Goal: Task Accomplishment & Management: Manage account settings

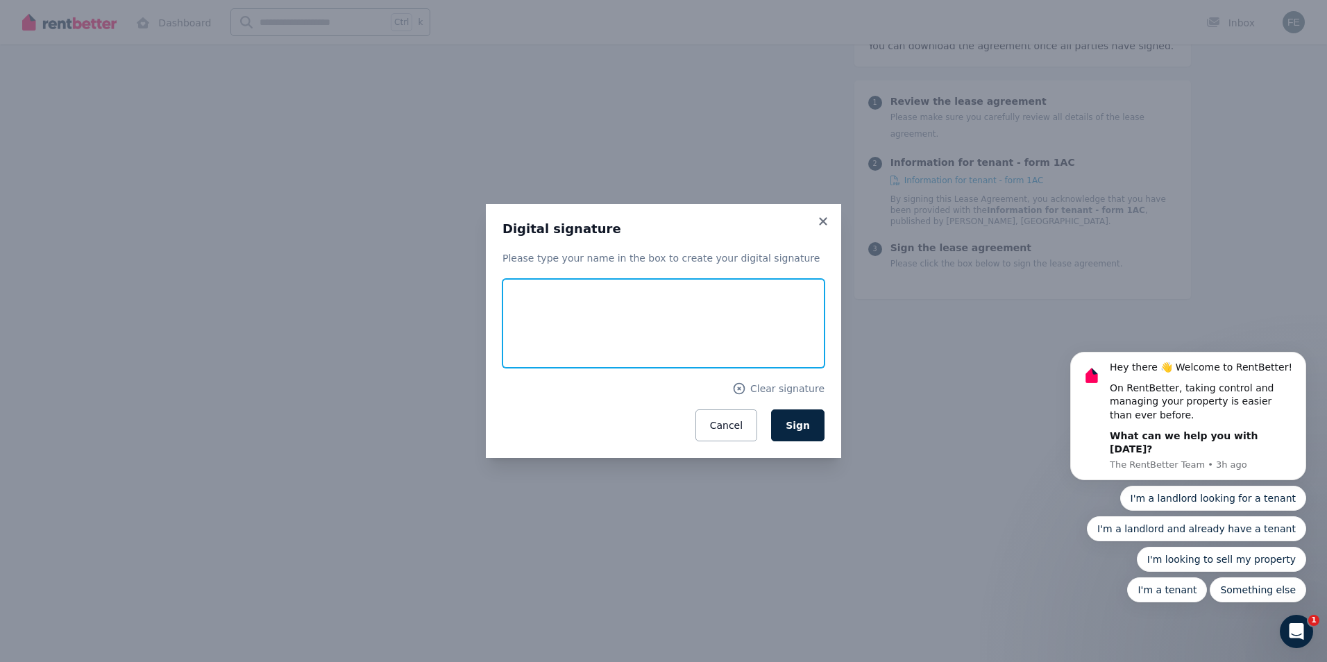
click at [556, 316] on input "text" at bounding box center [664, 323] width 322 height 89
type input "**********"
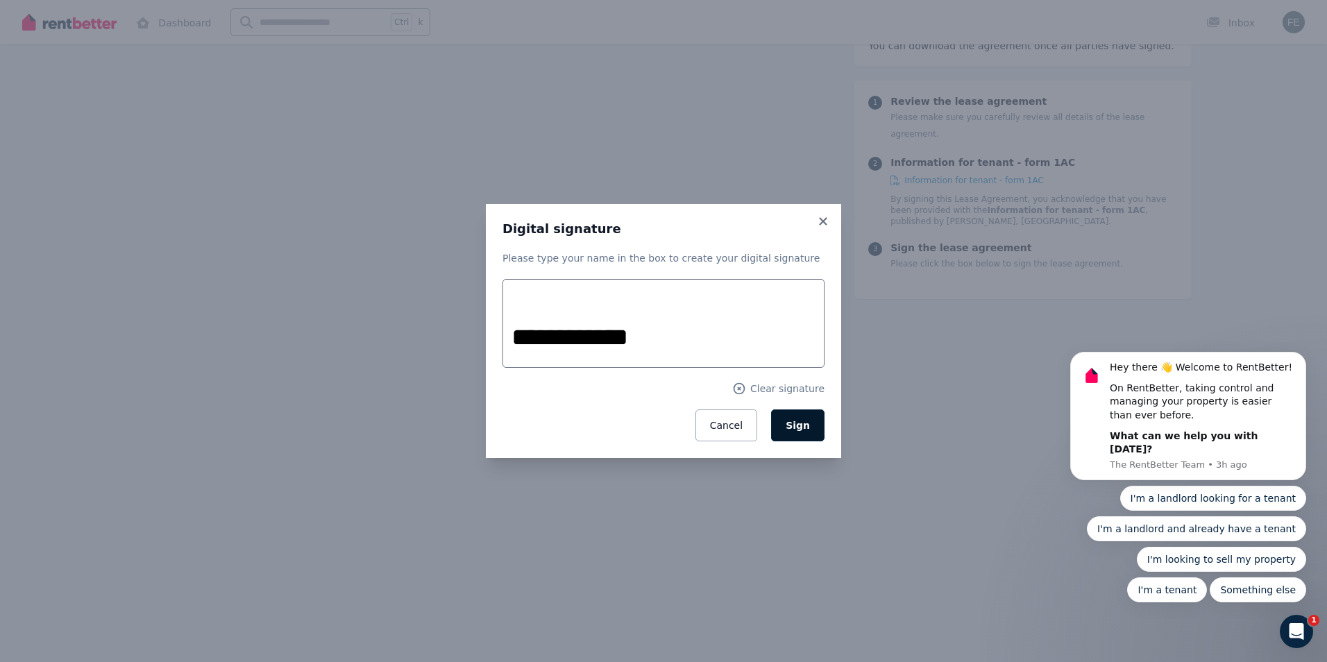
click at [802, 426] on span "Sign" at bounding box center [798, 425] width 24 height 11
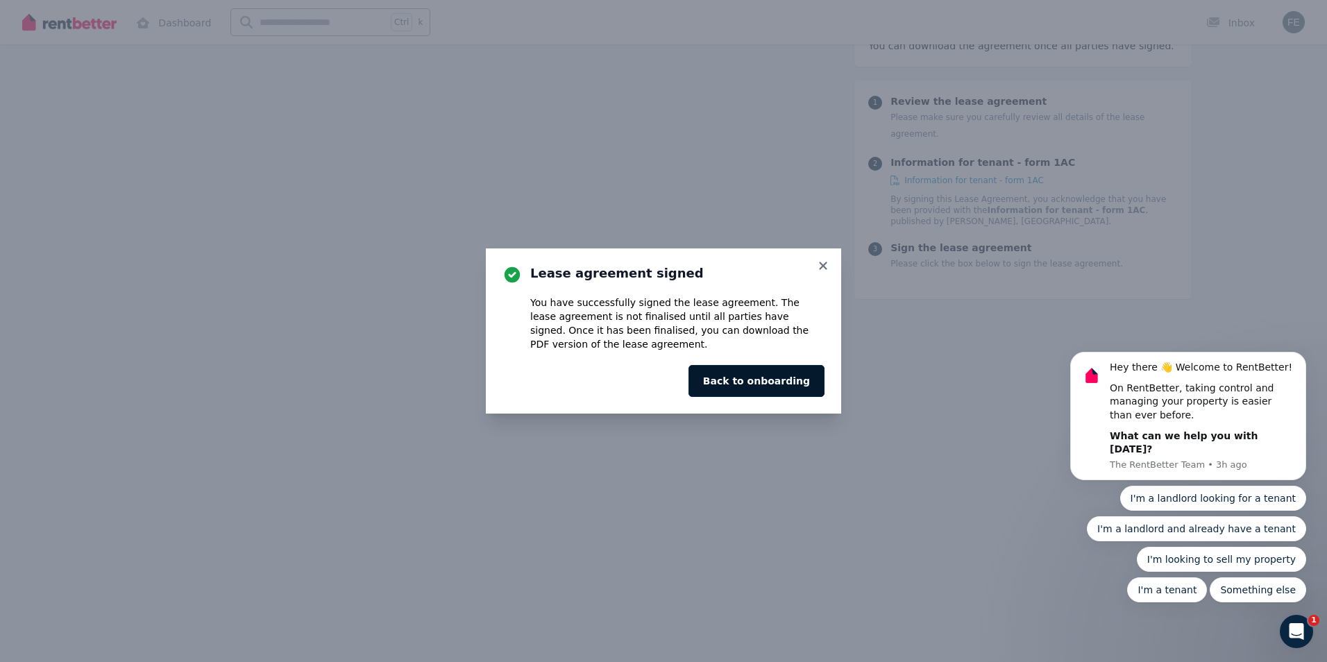
click at [800, 382] on button "Back to onboarding" at bounding box center [757, 381] width 136 height 32
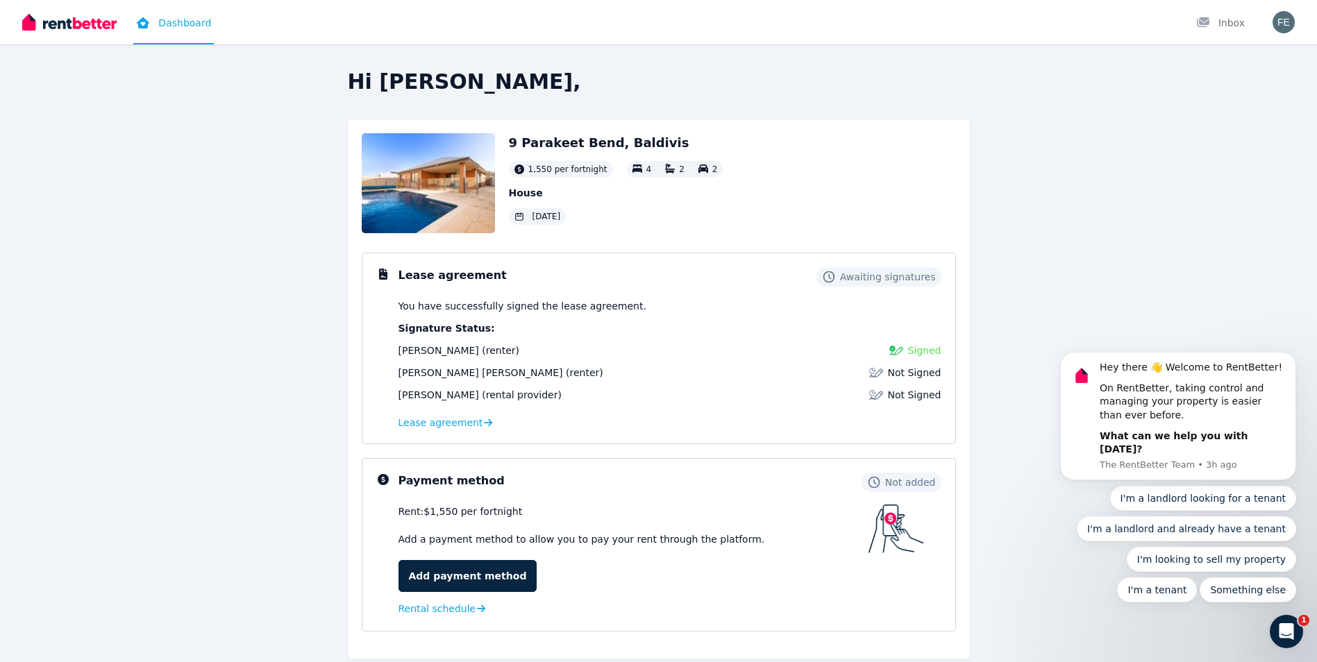
click at [911, 372] on span "Not Signed" at bounding box center [913, 373] width 53 height 14
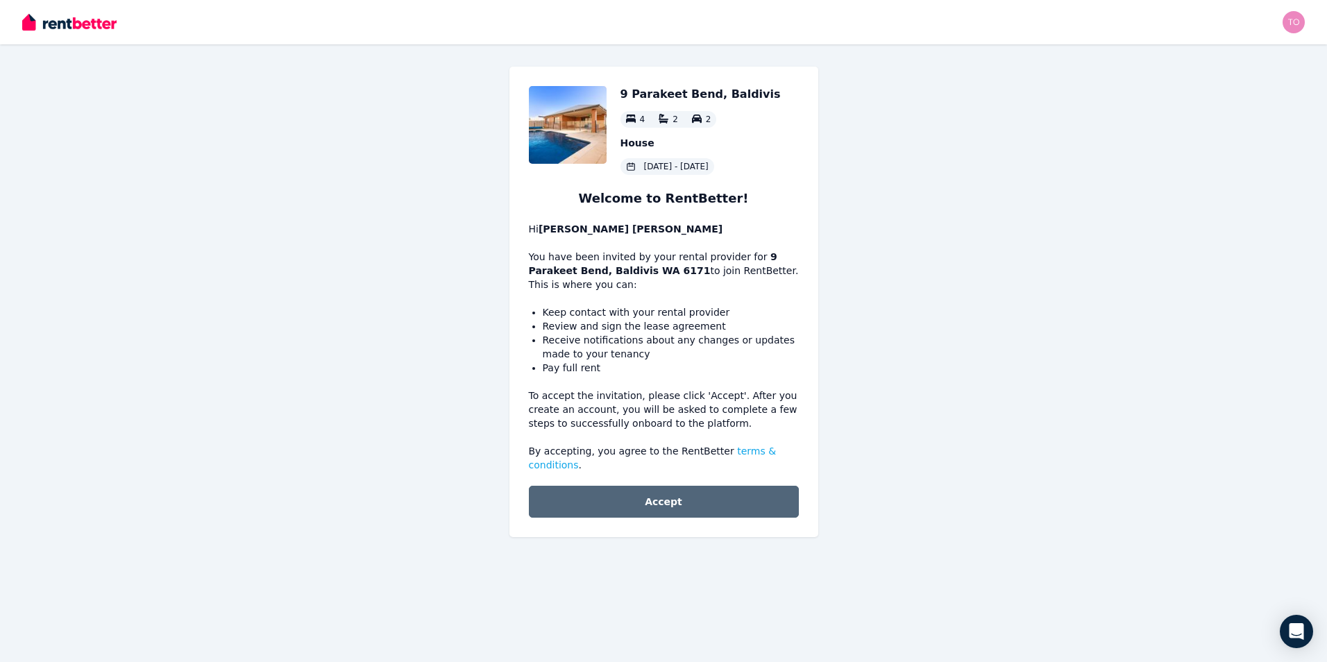
click at [652, 487] on button "Accept" at bounding box center [664, 502] width 270 height 32
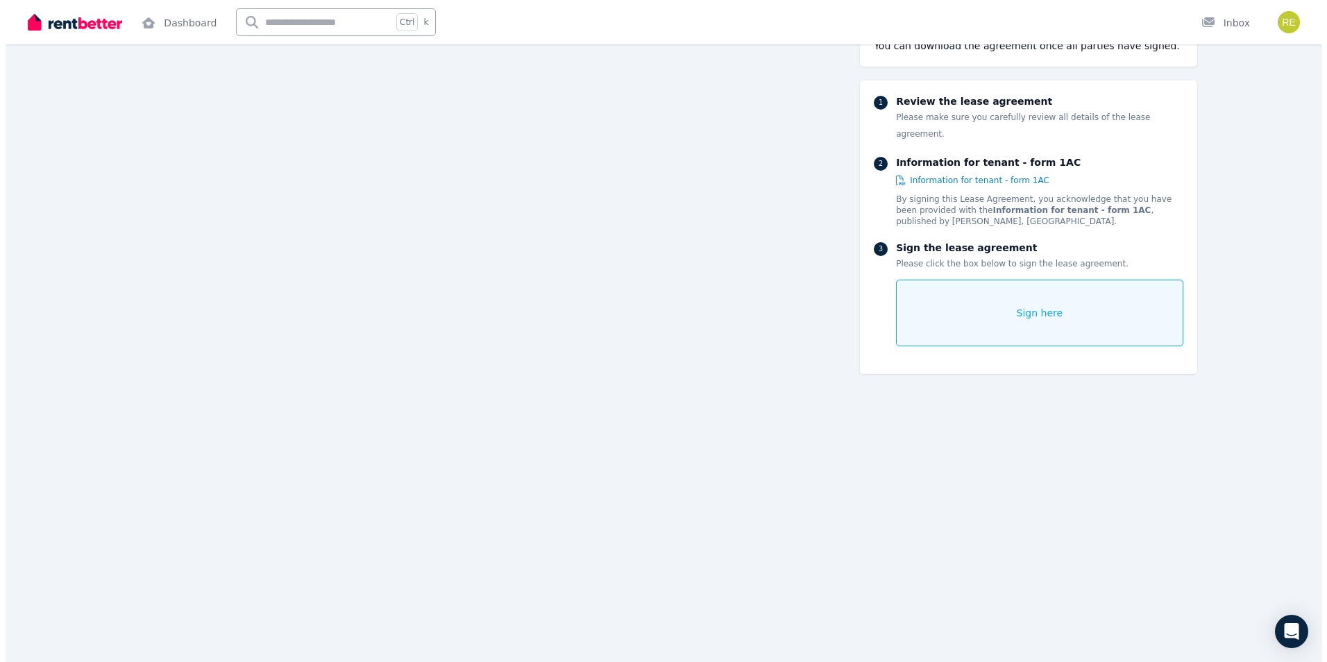
scroll to position [1111, 0]
click at [1030, 306] on span "Sign here" at bounding box center [1034, 313] width 47 height 14
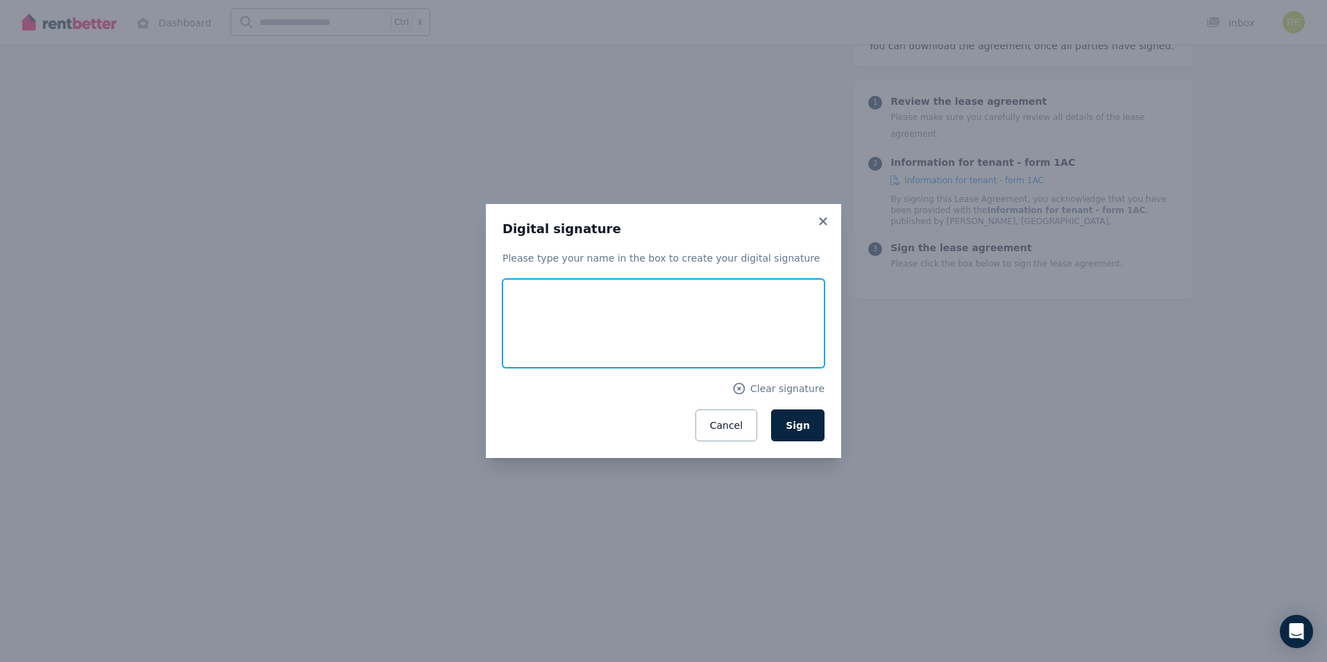
click at [731, 339] on input "text" at bounding box center [664, 323] width 322 height 89
type input "**********"
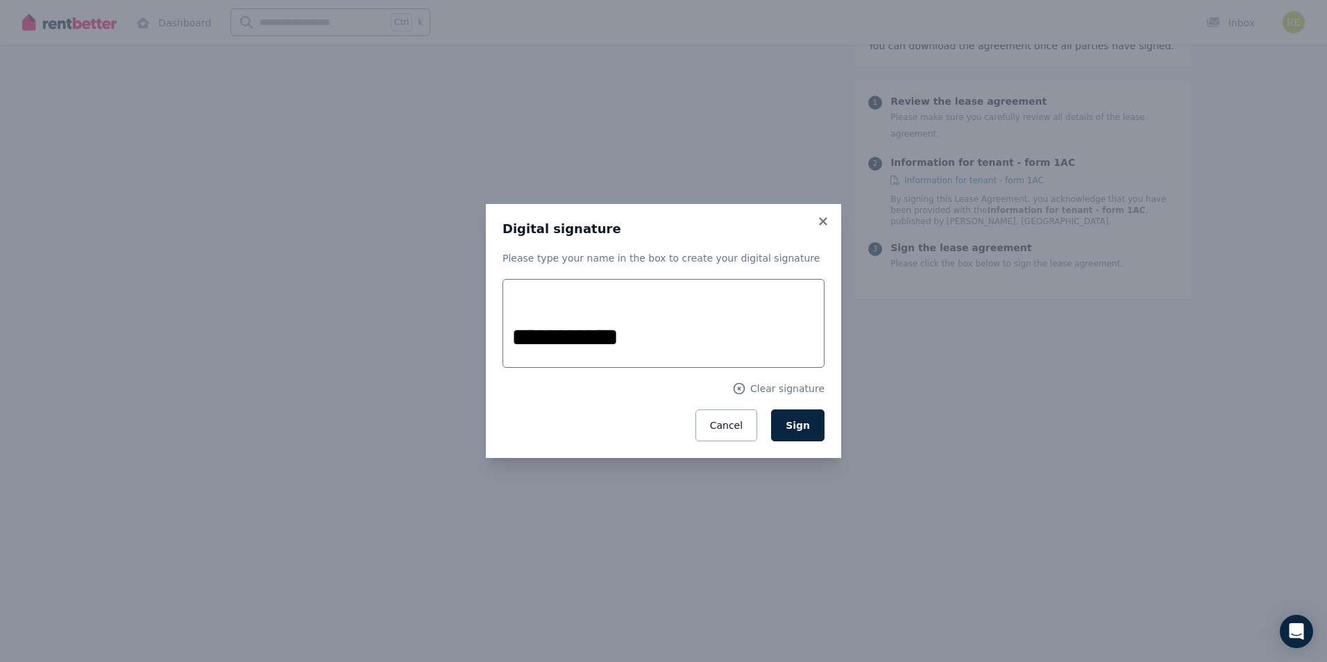
click at [798, 416] on button "Sign" at bounding box center [797, 426] width 53 height 32
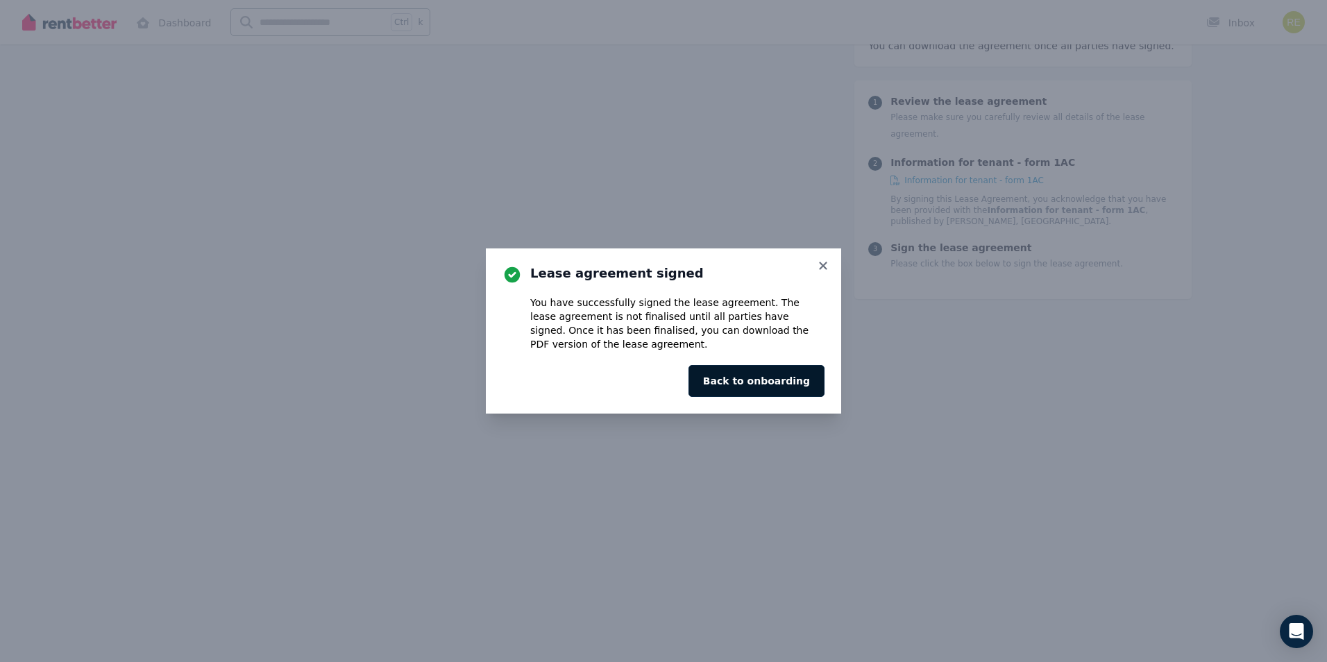
click at [789, 386] on button "Back to onboarding" at bounding box center [757, 381] width 136 height 32
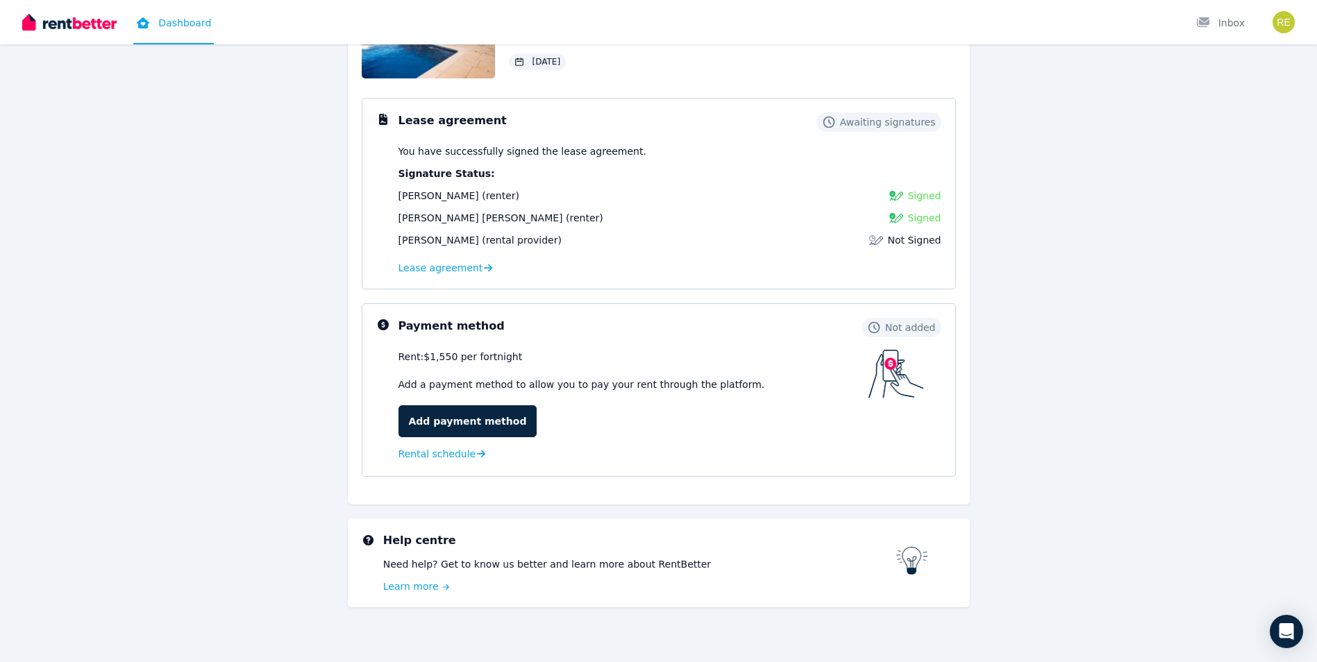
scroll to position [164, 0]
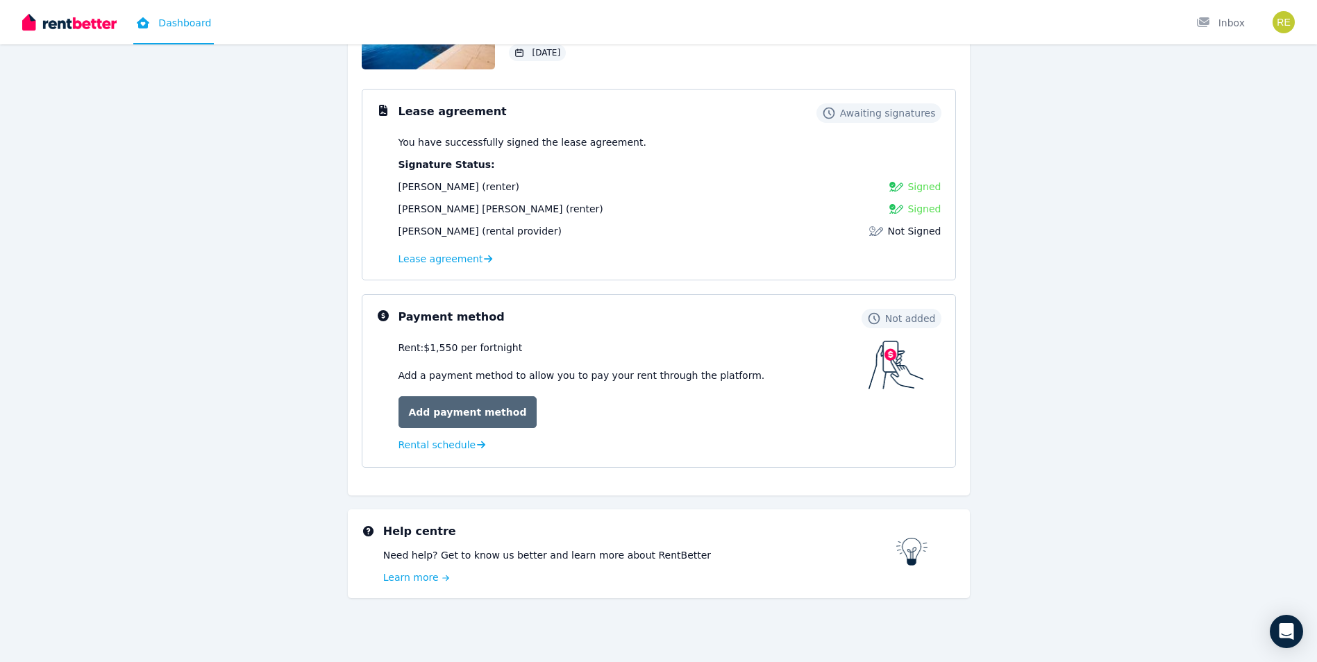
click at [464, 414] on link "Add payment method" at bounding box center [467, 412] width 139 height 32
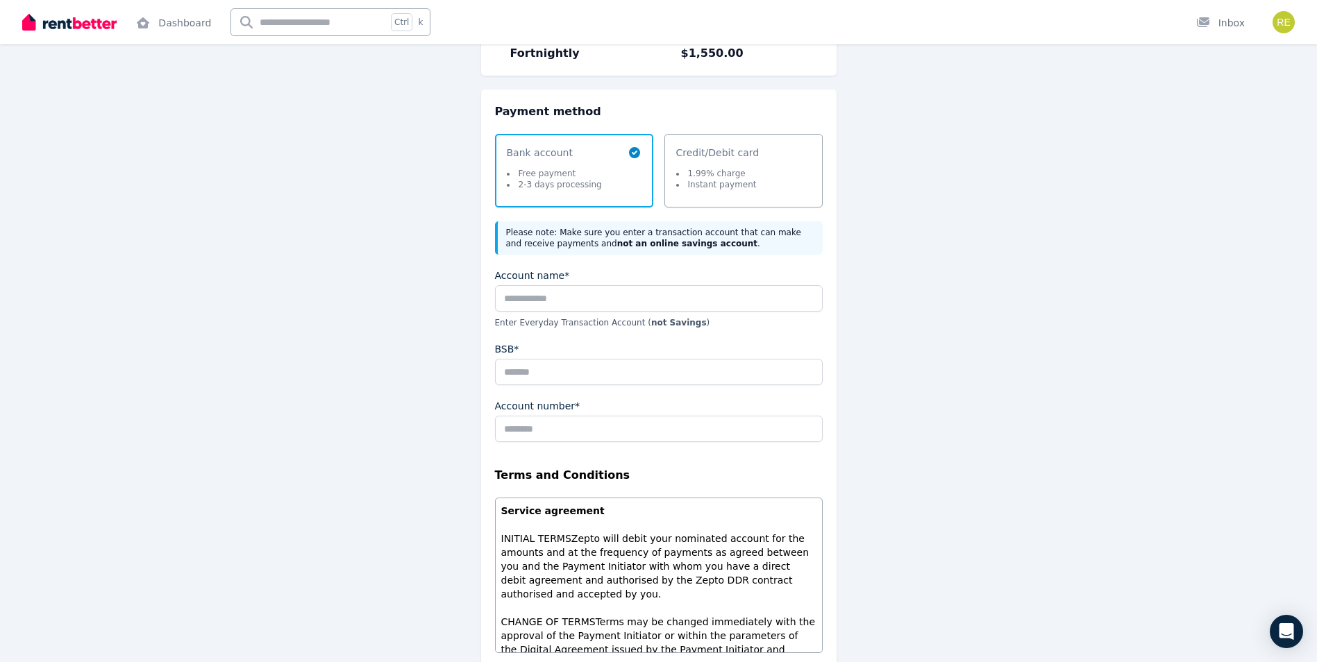
scroll to position [101, 0]
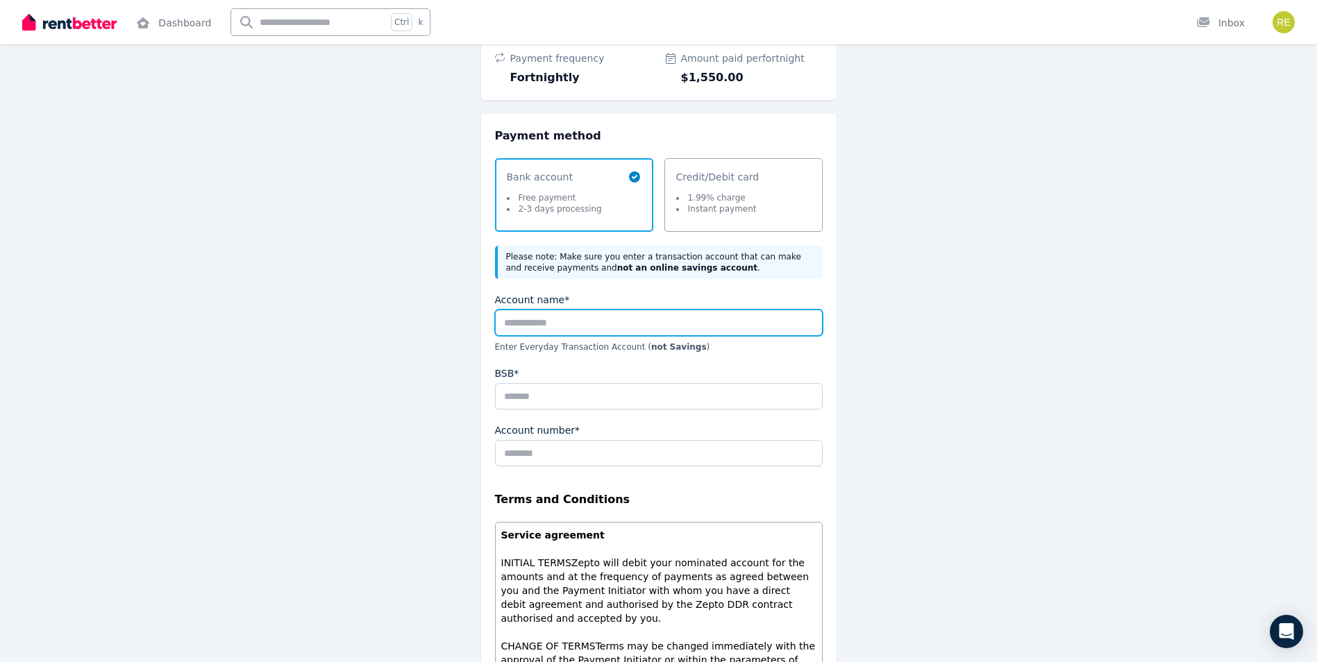
click at [530, 326] on input "Account name*" at bounding box center [659, 323] width 328 height 26
type input "**********"
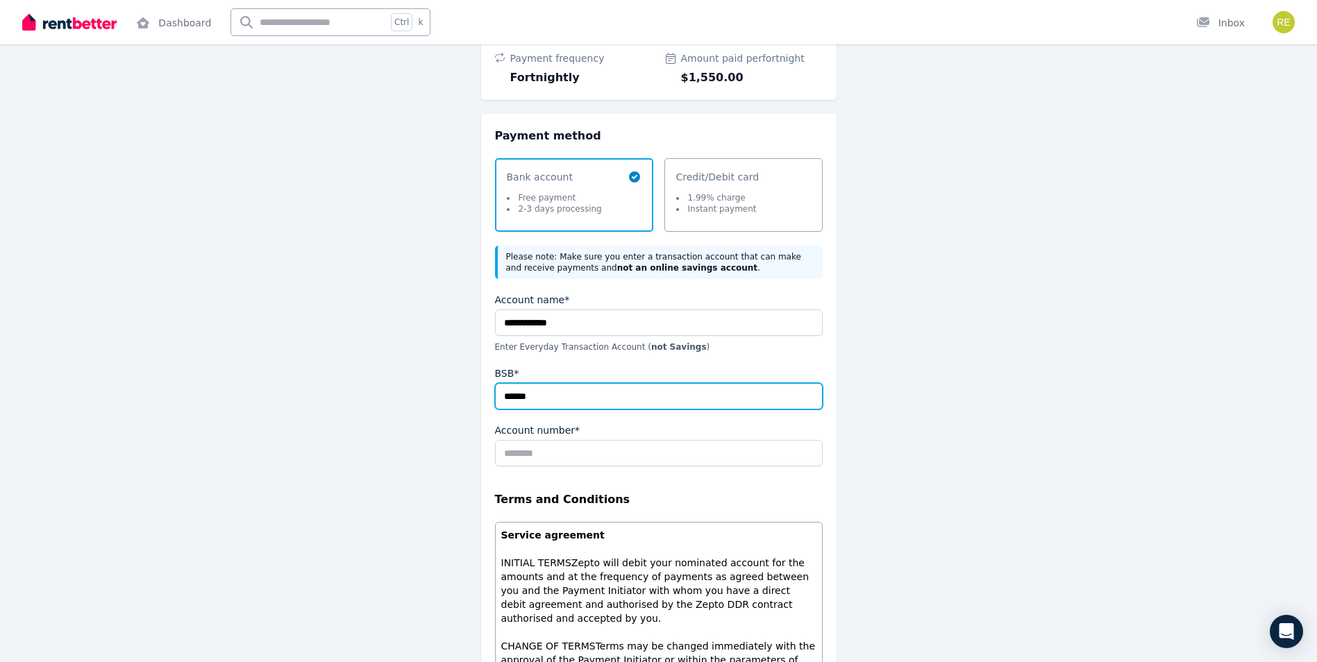
type input "******"
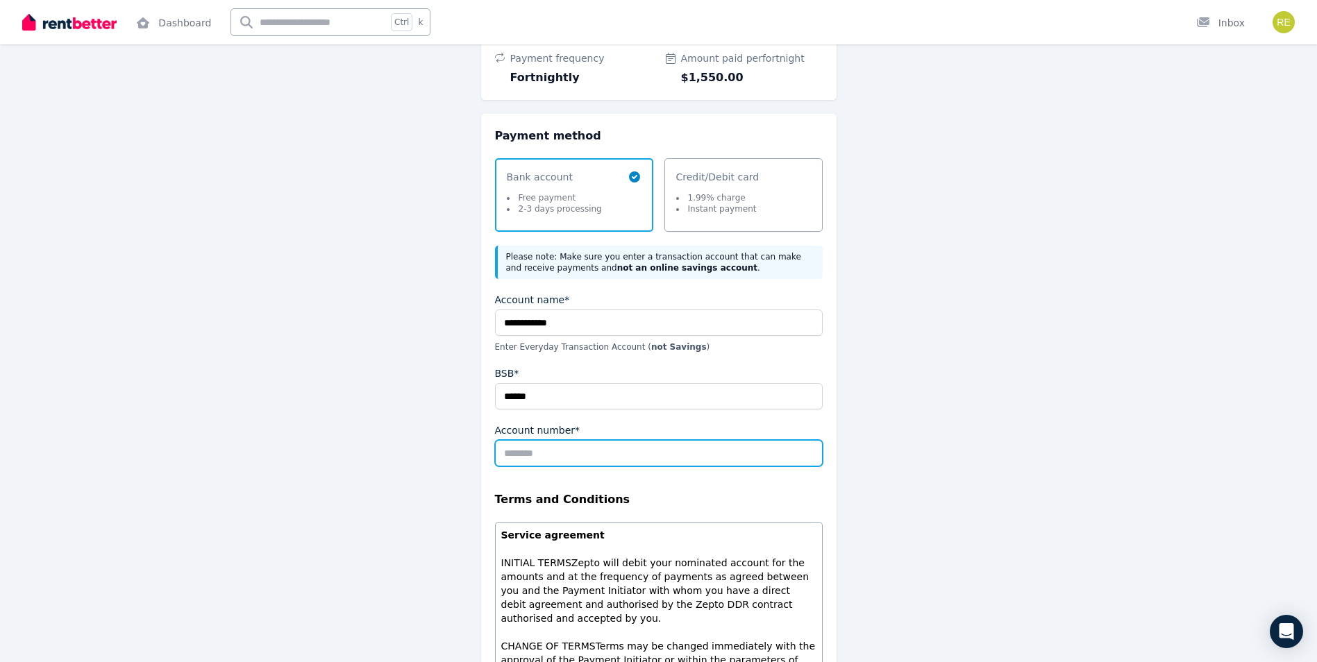
click at [541, 463] on input "Account number*" at bounding box center [659, 453] width 328 height 26
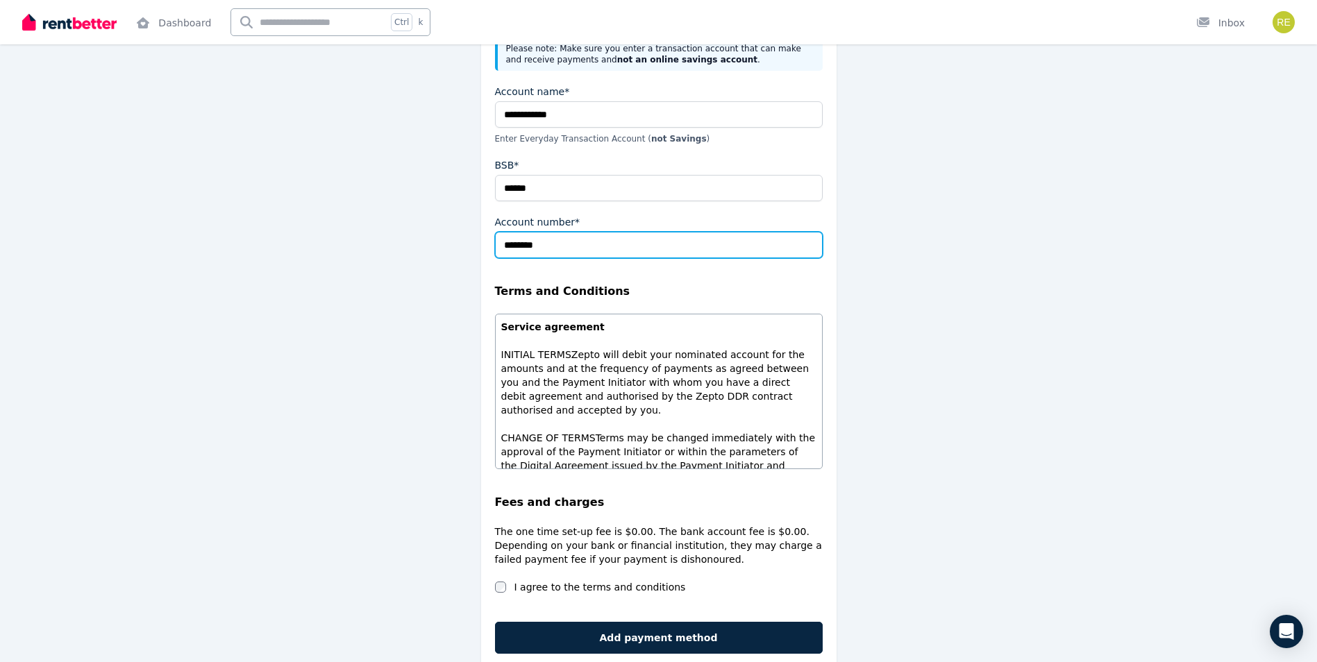
scroll to position [379, 0]
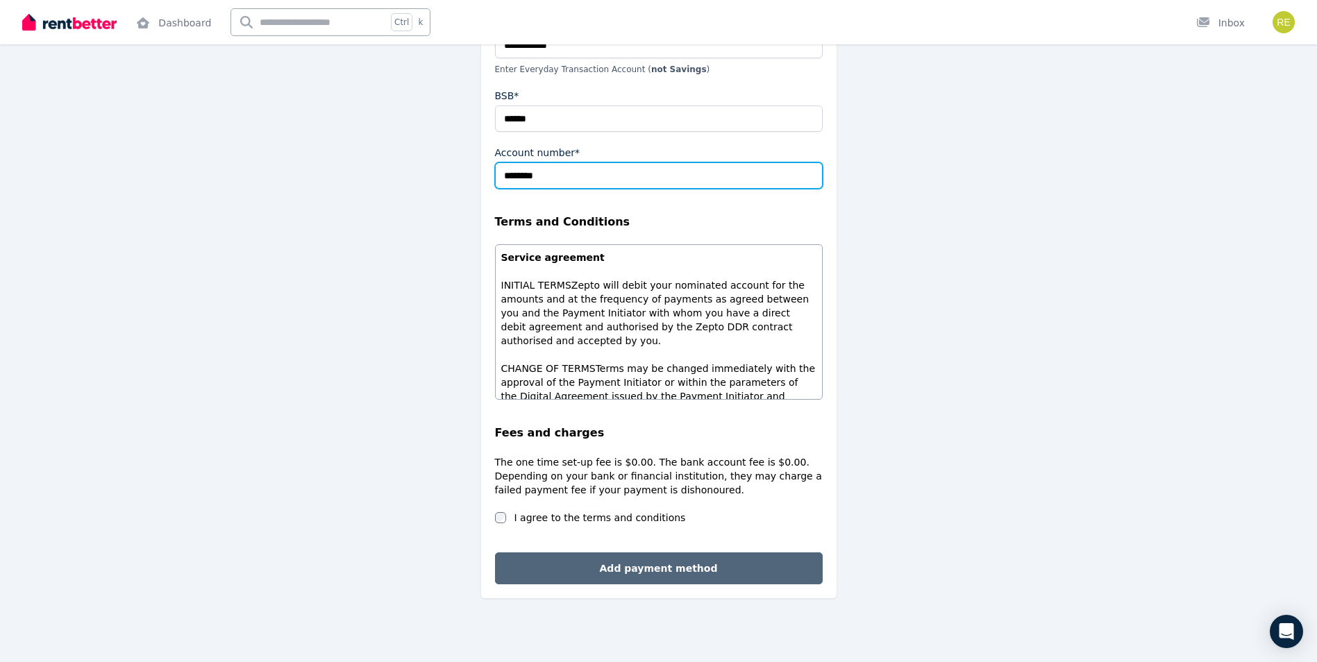
type input "********"
click at [704, 575] on button "Add payment method" at bounding box center [659, 569] width 328 height 32
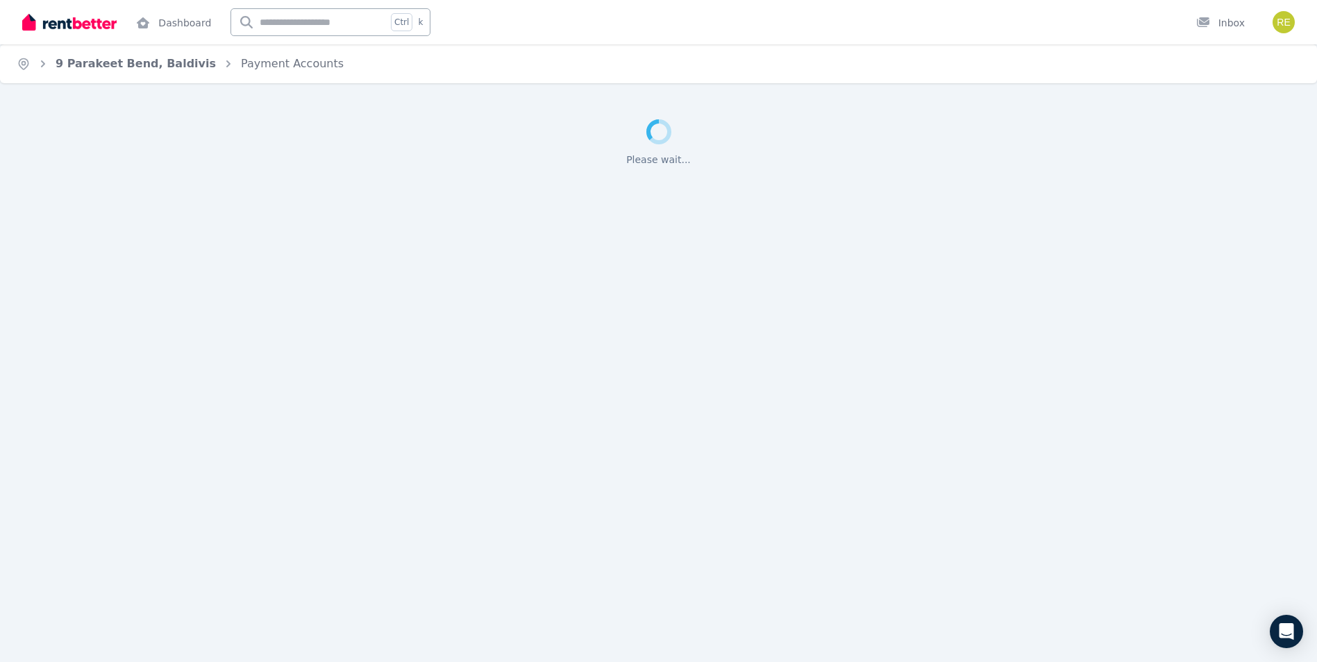
scroll to position [0, 0]
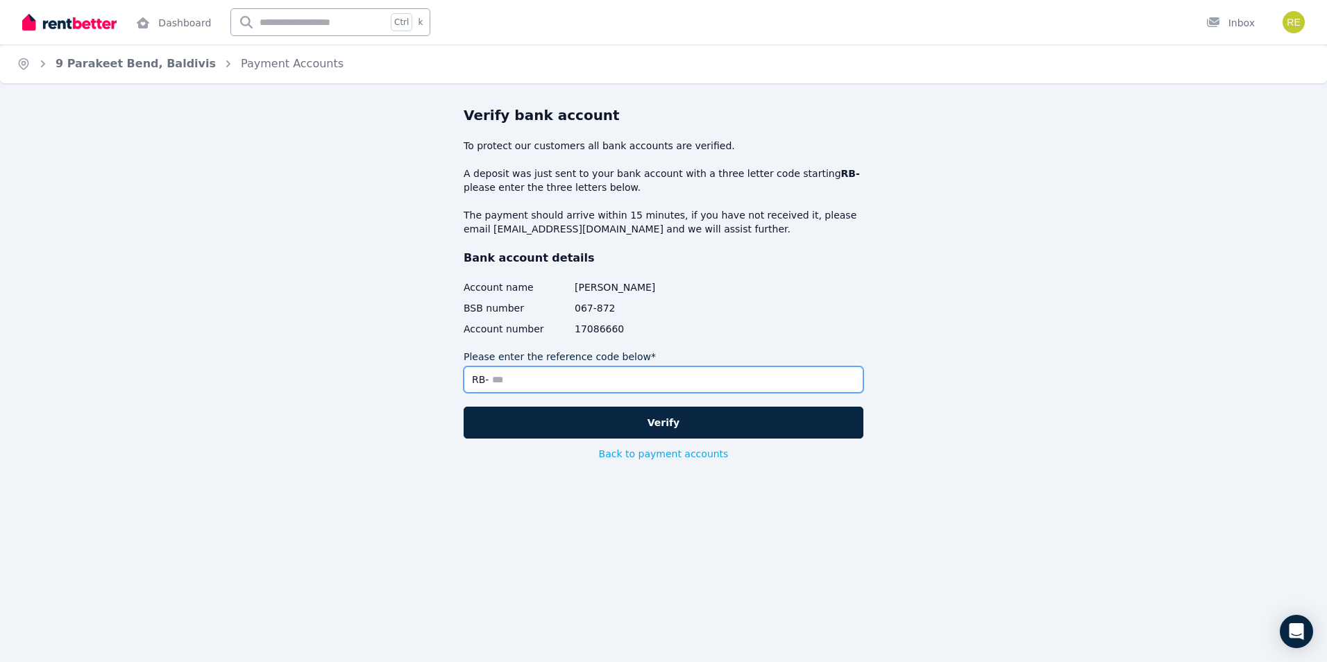
click at [596, 376] on input "Please enter the reference code below*" at bounding box center [664, 380] width 400 height 26
click at [629, 376] on input "Please enter the reference code below*" at bounding box center [664, 380] width 400 height 26
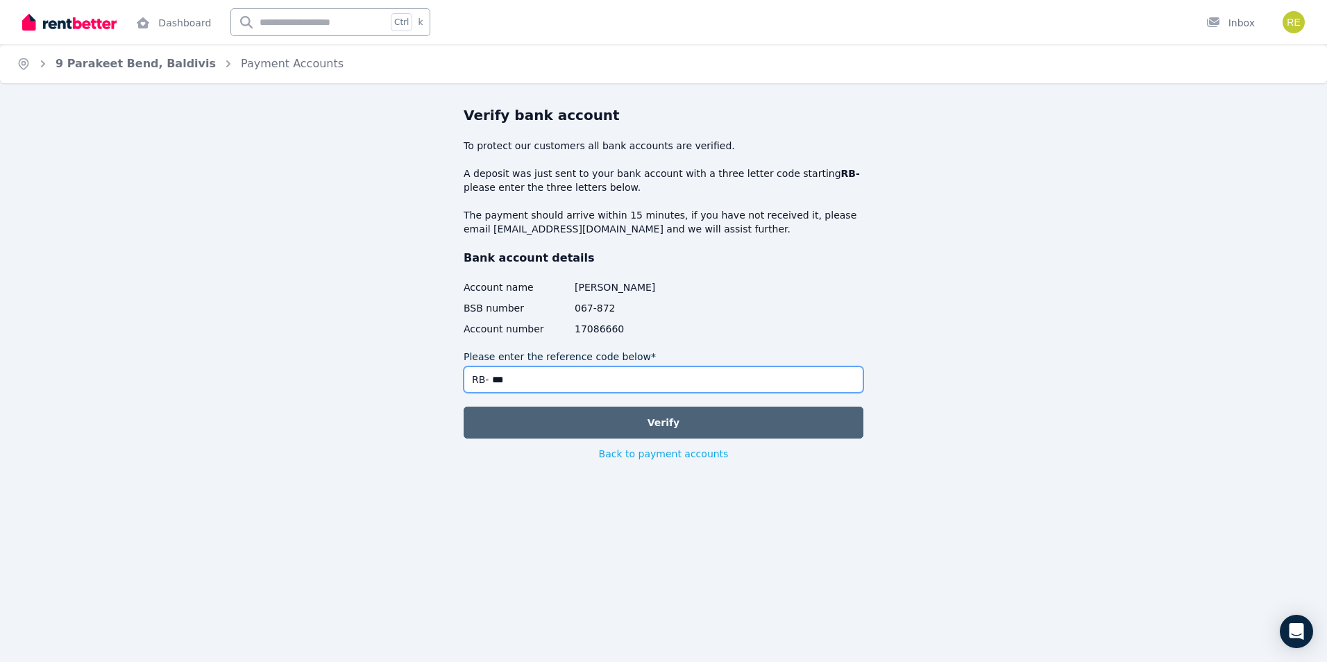
type input "***"
click at [694, 422] on button "Verify" at bounding box center [664, 423] width 400 height 32
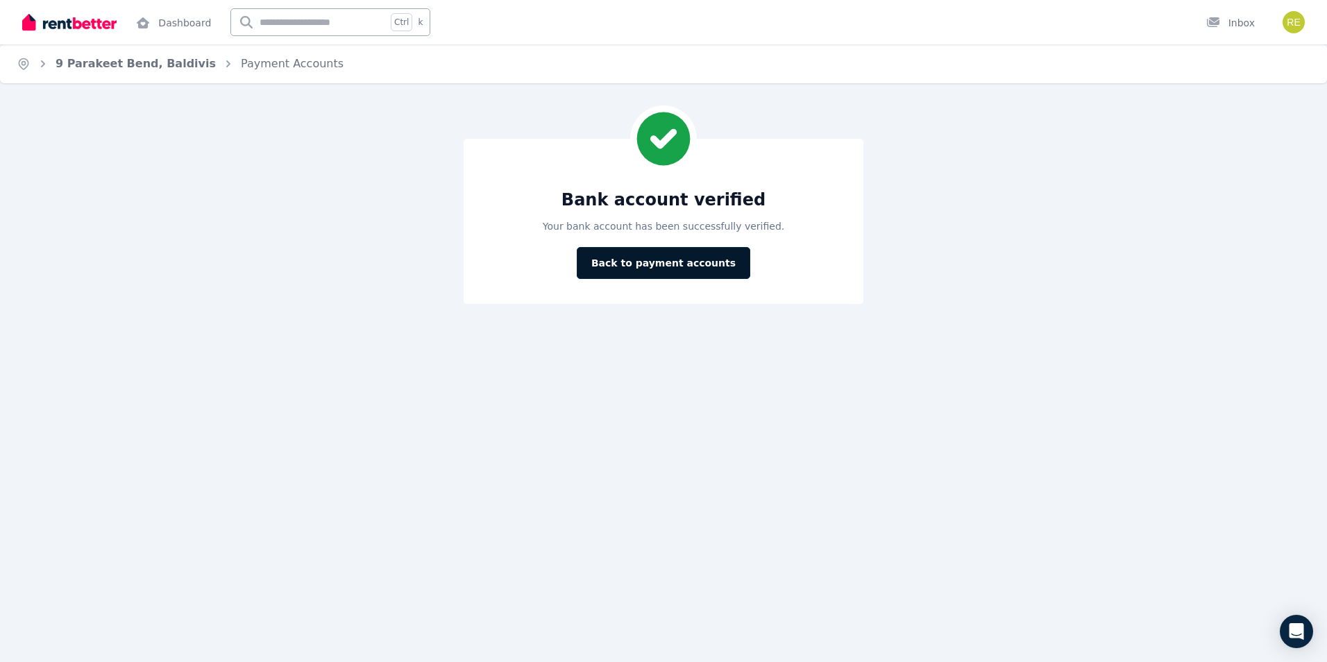
click at [700, 266] on button "Back to payment accounts" at bounding box center [664, 263] width 174 height 32
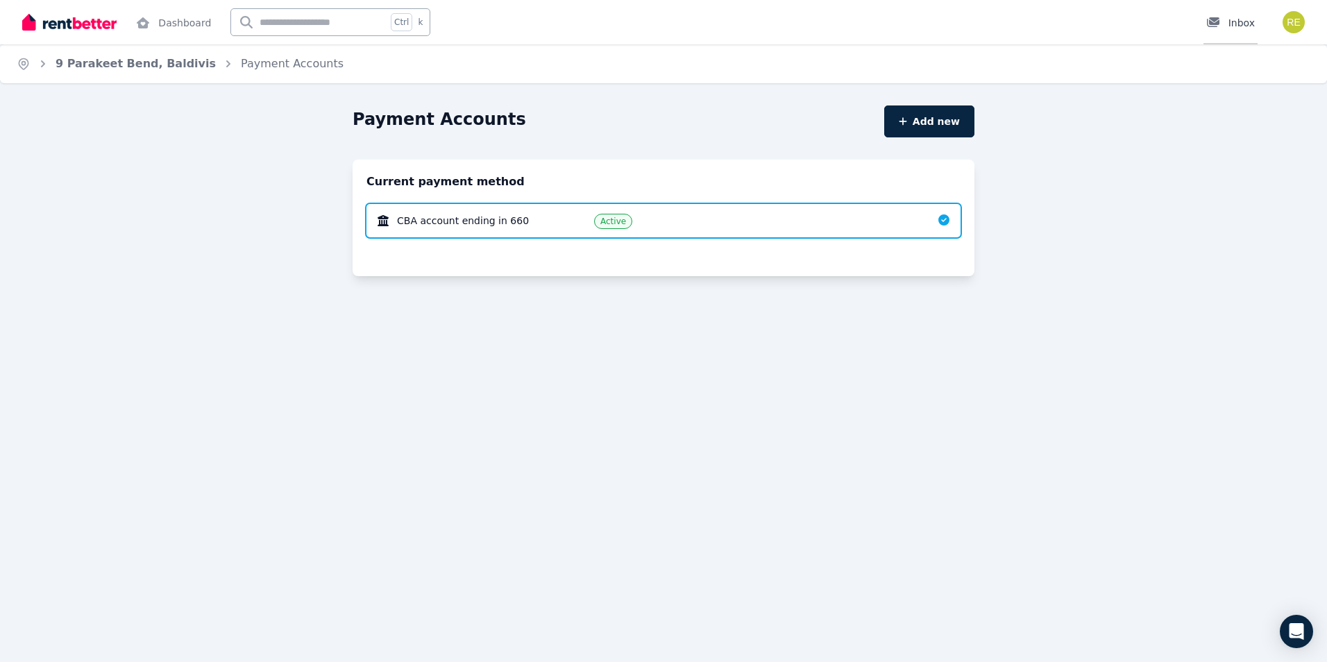
click at [1238, 27] on div "Inbox" at bounding box center [1230, 23] width 49 height 14
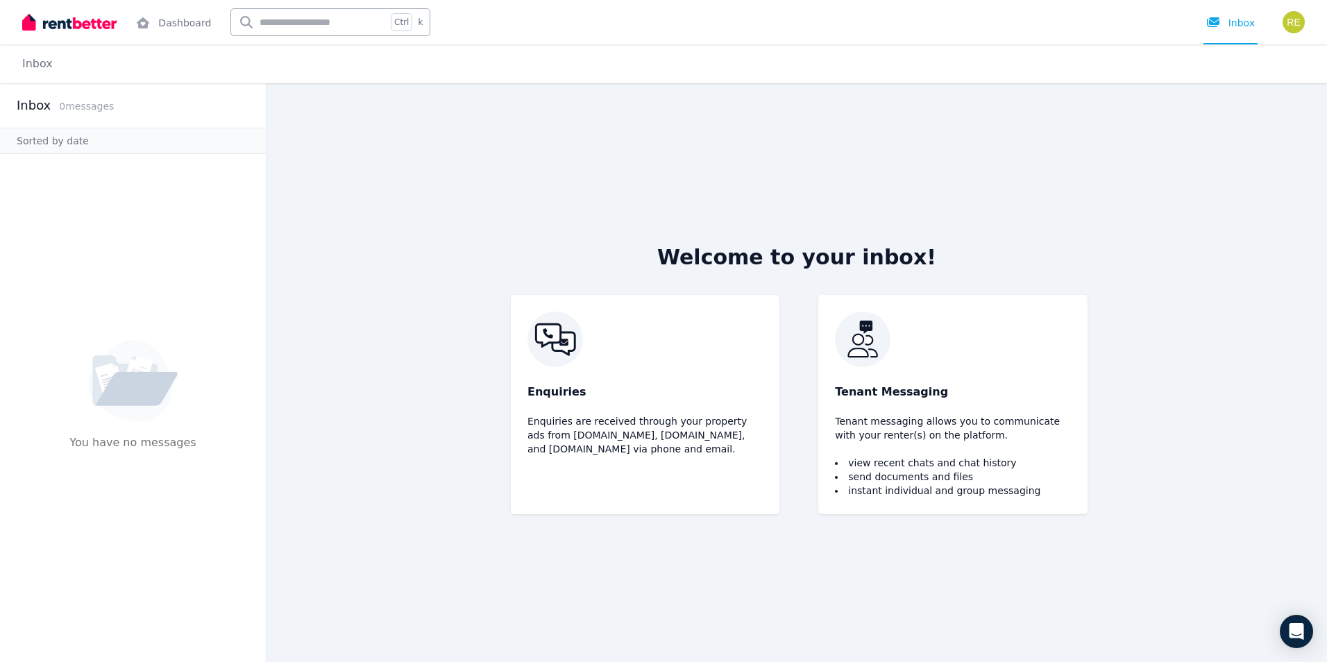
click at [33, 112] on h2 "Inbox" at bounding box center [34, 105] width 34 height 19
click at [35, 61] on link "Inbox" at bounding box center [37, 63] width 31 height 13
click at [178, 17] on link "Dashboard" at bounding box center [173, 22] width 81 height 44
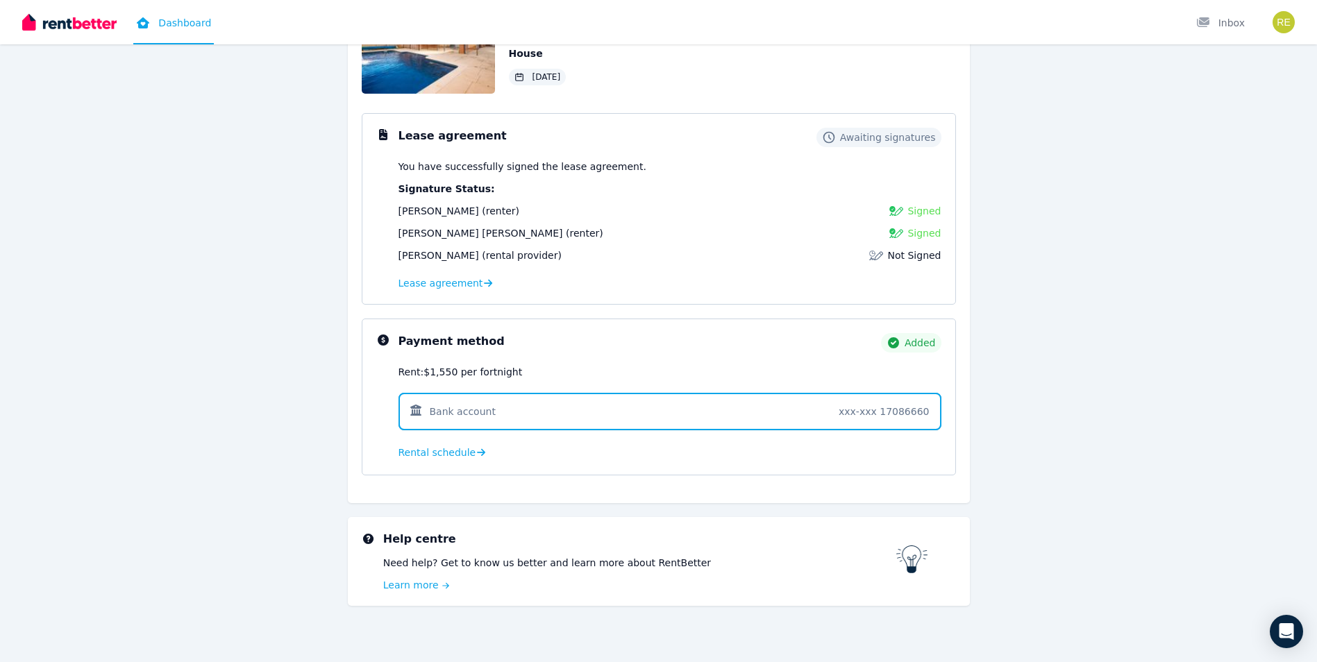
scroll to position [147, 0]
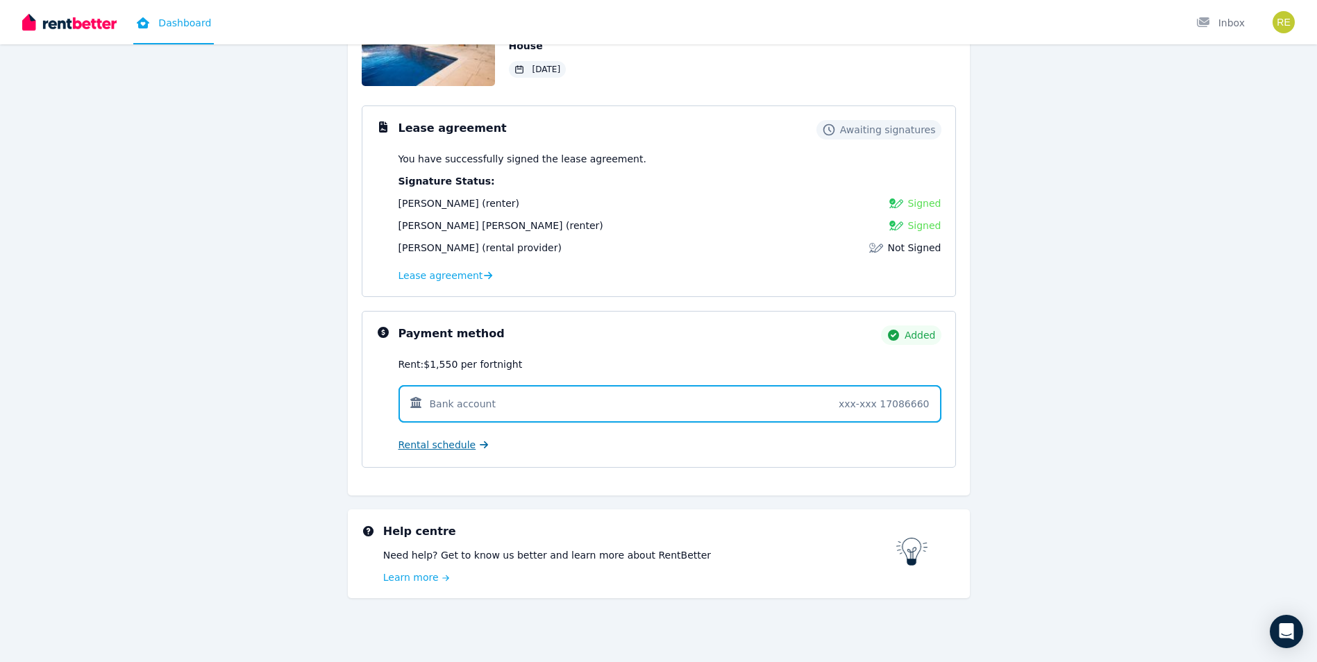
click at [457, 449] on span "Rental schedule" at bounding box center [437, 445] width 78 height 14
